Goal: Task Accomplishment & Management: Complete application form

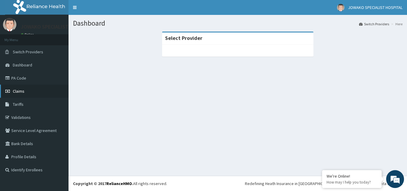
click at [19, 92] on span "Claims" at bounding box center [19, 91] width 12 height 5
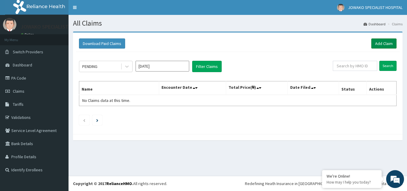
drag, startPoint x: 281, startPoint y: 62, endPoint x: 383, endPoint y: 44, distance: 103.5
click at [281, 62] on div "PENDING Sep 2025 Filter Claims" at bounding box center [206, 66] width 254 height 11
click at [383, 44] on link "Add Claim" at bounding box center [383, 43] width 25 height 10
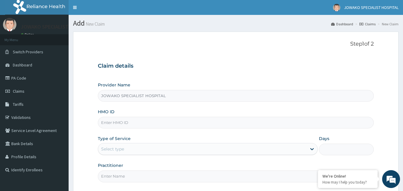
click at [130, 124] on input "HMO ID" at bounding box center [236, 123] width 276 height 12
type input "l"
click at [124, 122] on input "LPD/10194" at bounding box center [236, 123] width 276 height 12
click at [224, 58] on div "Claim details Provider Name JOWAKO SPECIALIST HOSPITAL HMO ID LPD/10194 Type of…" at bounding box center [236, 119] width 276 height 125
click at [124, 121] on input "LPD/10194" at bounding box center [236, 123] width 276 height 12
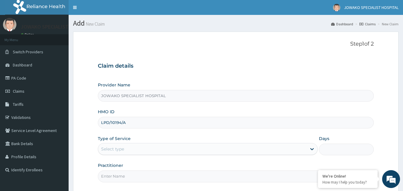
scroll to position [2, 0]
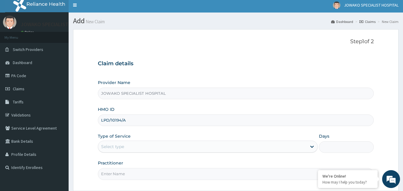
type input "LPD/10194/A"
click at [122, 144] on div "Select type" at bounding box center [112, 147] width 23 height 6
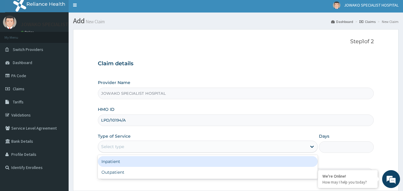
scroll to position [56, 0]
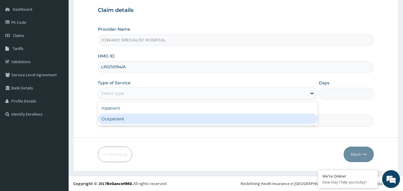
click at [117, 119] on div "Outpatient" at bounding box center [208, 119] width 220 height 11
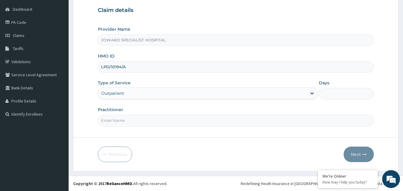
type input "1"
click at [131, 120] on input "Practitioner" at bounding box center [236, 121] width 276 height 12
type input "DR OGBONNA ROWLAND"
click at [356, 155] on button "Next" at bounding box center [358, 154] width 30 height 15
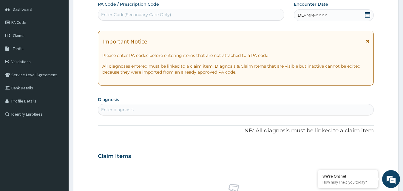
click at [118, 15] on div "Enter Code(Secondary Care Only)" at bounding box center [136, 15] width 70 height 6
type input "PA/163B25"
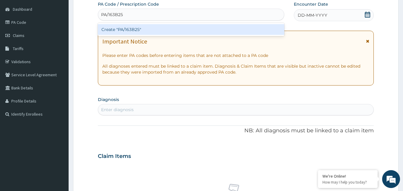
click at [135, 29] on div "Create "PA/163B25"" at bounding box center [191, 29] width 187 height 11
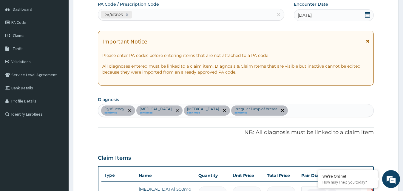
scroll to position [255, 0]
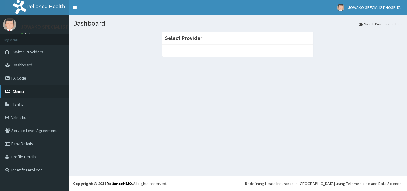
click at [21, 90] on span "Claims" at bounding box center [19, 91] width 12 height 5
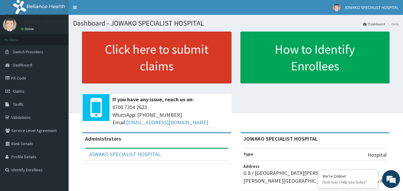
click at [150, 57] on link "Click here to submit claims" at bounding box center [156, 58] width 149 height 52
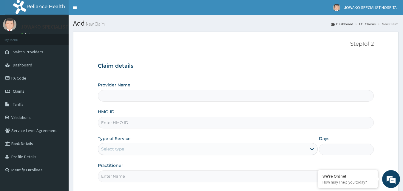
type input "JOWAKO SPECIALIST HOSPITAL"
click at [133, 124] on input "HMO ID" at bounding box center [236, 123] width 276 height 12
type input "j"
type input "J"
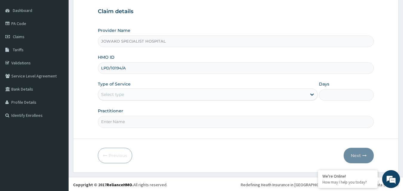
scroll to position [56, 0]
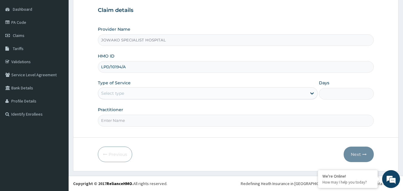
type input "LPD/10194/A"
click at [137, 94] on div "Select type" at bounding box center [202, 94] width 208 height 10
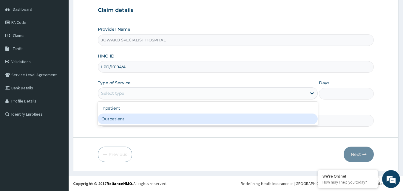
click at [123, 120] on div "Outpatient" at bounding box center [208, 119] width 220 height 11
type input "1"
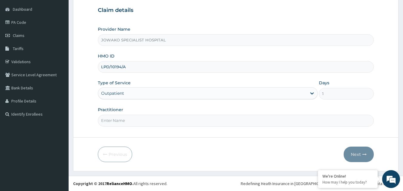
click at [123, 120] on input "Practitioner" at bounding box center [236, 121] width 276 height 12
type input "DR ADESHOLA A."
click at [354, 156] on button "Next" at bounding box center [358, 154] width 30 height 15
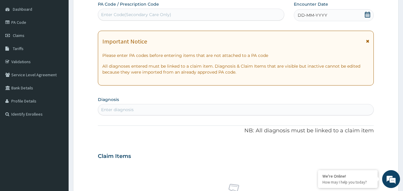
click at [145, 17] on div "Enter Code(Secondary Care Only)" at bounding box center [136, 15] width 70 height 6
type input "PA/163B25"
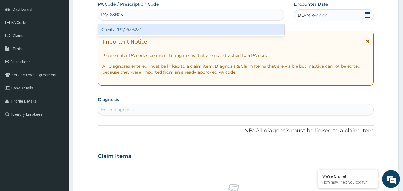
click at [147, 28] on div "Create "PA/163B25"" at bounding box center [191, 29] width 187 height 11
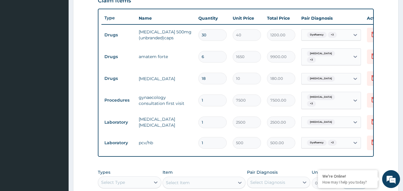
scroll to position [226, 0]
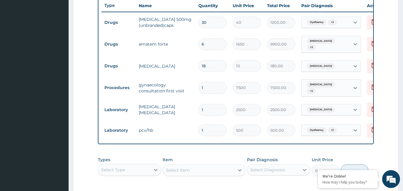
click at [209, 44] on input "6" at bounding box center [212, 44] width 28 height 12
type input "0.00"
type input "1"
type input "1650.00"
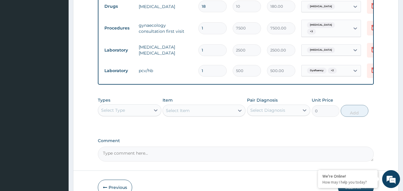
scroll to position [318, 0]
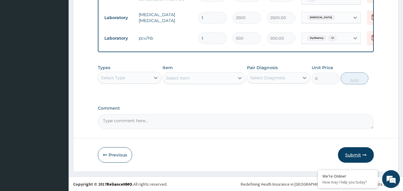
type input "1"
click at [353, 153] on button "Submit" at bounding box center [356, 154] width 36 height 15
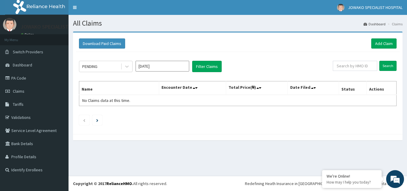
click at [173, 66] on input "[DATE]" at bounding box center [163, 66] width 54 height 11
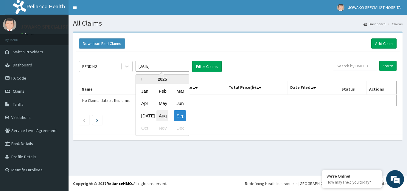
click at [164, 117] on div "Aug" at bounding box center [162, 115] width 12 height 11
type input "[DATE]"
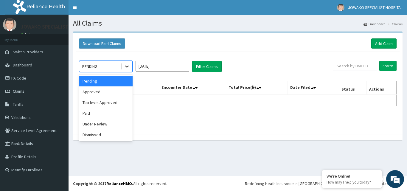
click at [128, 66] on icon at bounding box center [127, 67] width 4 height 2
click at [106, 83] on div "Pending" at bounding box center [106, 81] width 54 height 11
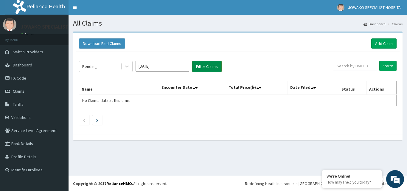
click at [208, 68] on button "Filter Claims" at bounding box center [207, 66] width 30 height 11
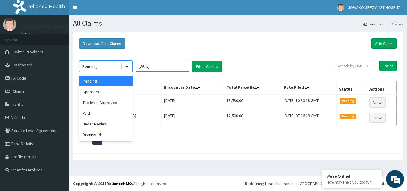
click at [126, 66] on icon at bounding box center [127, 67] width 4 height 2
click at [96, 92] on div "Approved" at bounding box center [106, 91] width 54 height 11
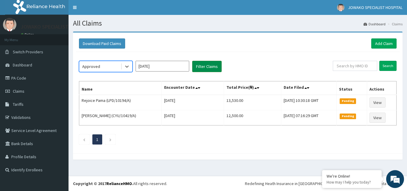
click at [203, 66] on button "Filter Claims" at bounding box center [207, 66] width 30 height 11
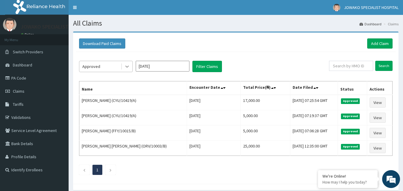
click at [127, 66] on icon at bounding box center [127, 66] width 6 height 6
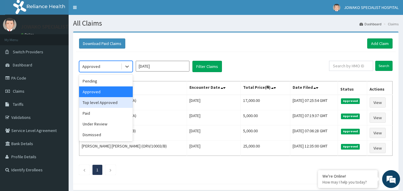
click at [111, 103] on div "Top level Approved" at bounding box center [106, 102] width 54 height 11
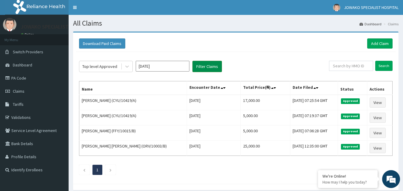
click at [202, 68] on button "Filter Claims" at bounding box center [207, 66] width 30 height 11
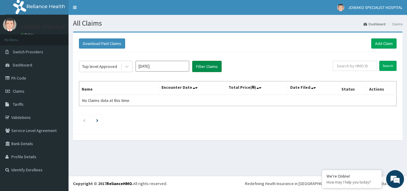
click at [202, 68] on button "Filter Claims" at bounding box center [207, 66] width 30 height 11
click at [126, 67] on icon at bounding box center [127, 67] width 4 height 2
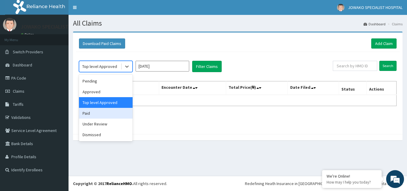
click at [97, 114] on div "Paid" at bounding box center [106, 113] width 54 height 11
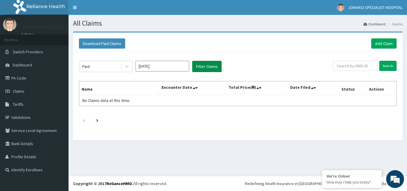
click at [203, 66] on button "Filter Claims" at bounding box center [207, 66] width 30 height 11
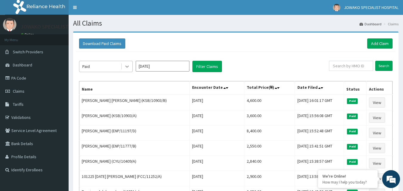
click at [127, 67] on icon at bounding box center [127, 67] width 4 height 2
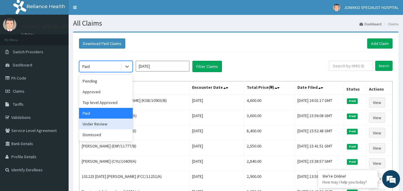
click at [101, 124] on div "Under Review" at bounding box center [106, 124] width 54 height 11
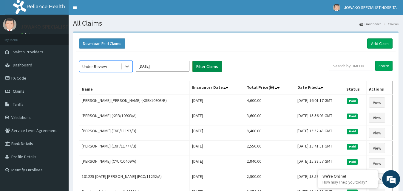
click at [202, 67] on button "Filter Claims" at bounding box center [207, 66] width 30 height 11
click at [126, 67] on icon at bounding box center [127, 66] width 6 height 6
